Goal: Information Seeking & Learning: Check status

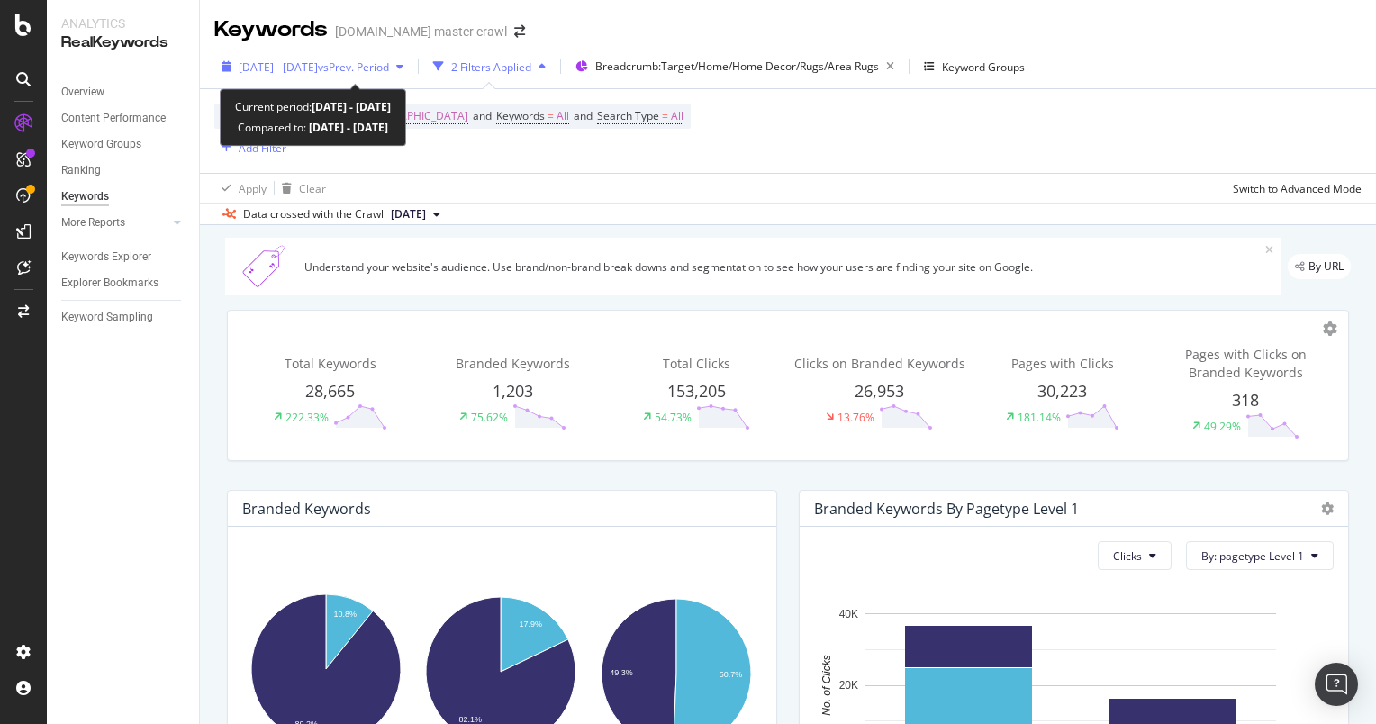
click at [401, 54] on div "[DATE] - [DATE] vs Prev. Period" at bounding box center [312, 66] width 196 height 27
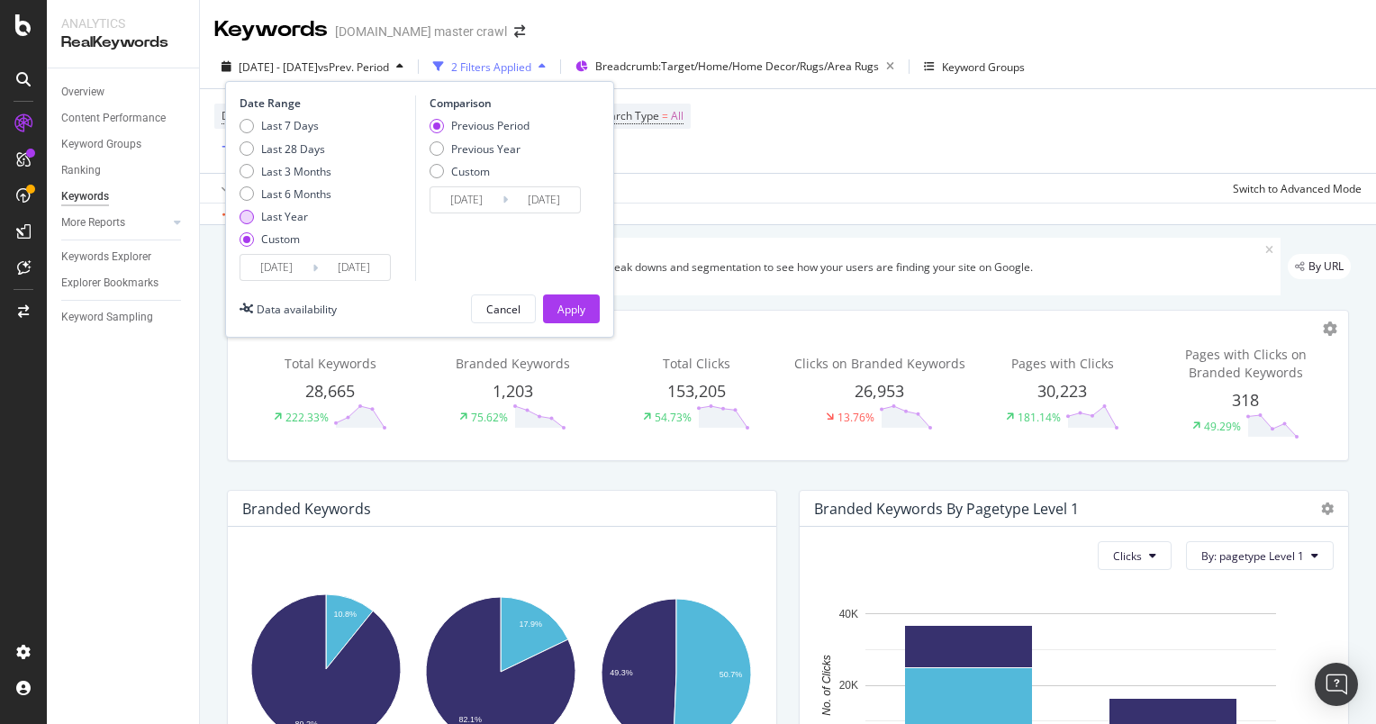
click at [266, 223] on div "Last Year" at bounding box center [284, 216] width 47 height 15
type input "[DATE]"
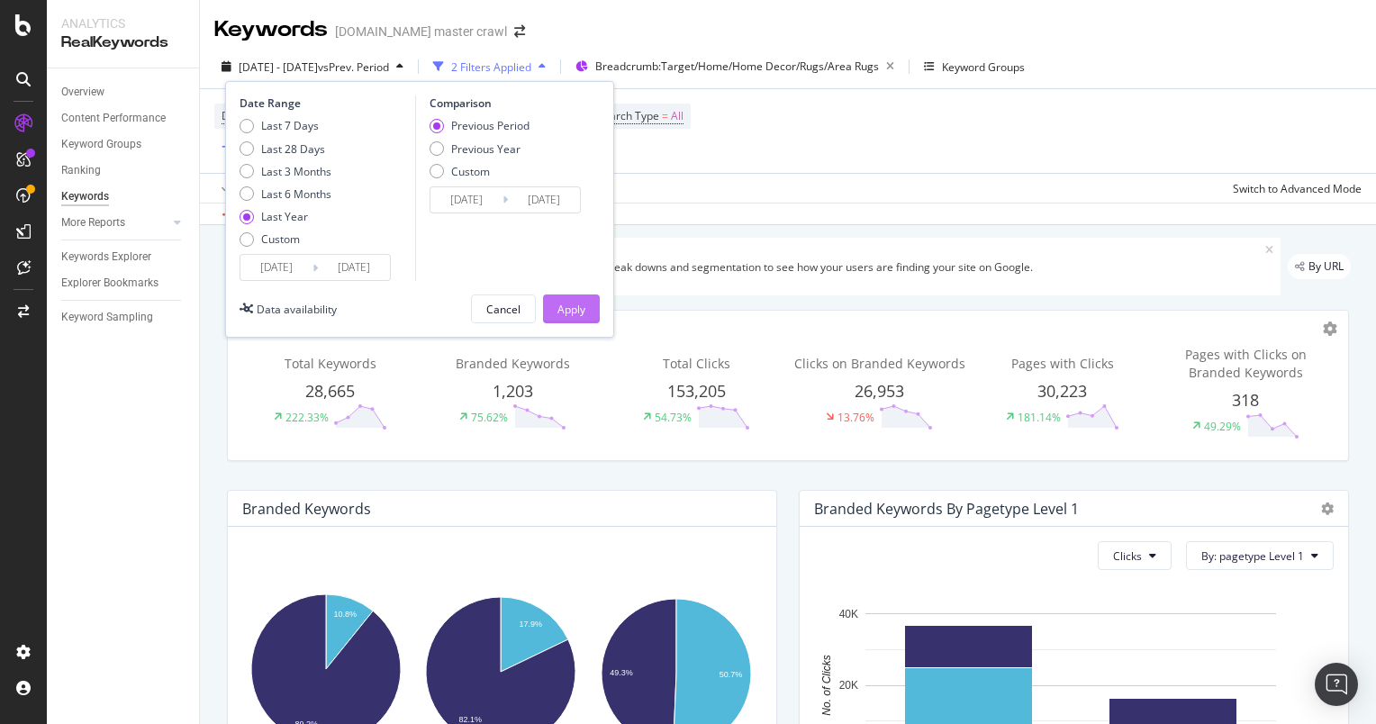
click at [553, 304] on button "Apply" at bounding box center [571, 308] width 57 height 29
